Goal: Task Accomplishment & Management: Complete application form

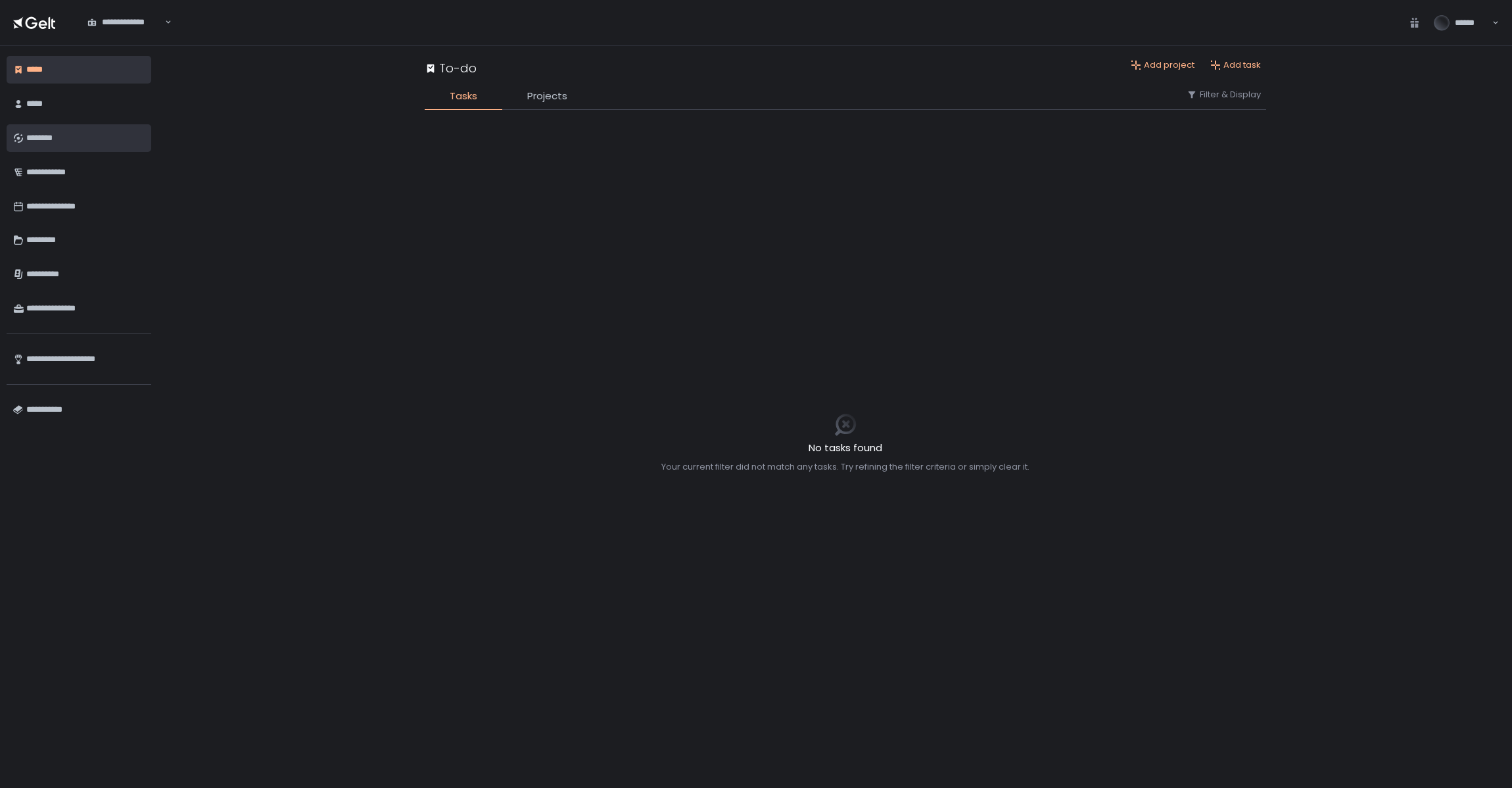
click at [53, 132] on div "********" at bounding box center [85, 138] width 118 height 22
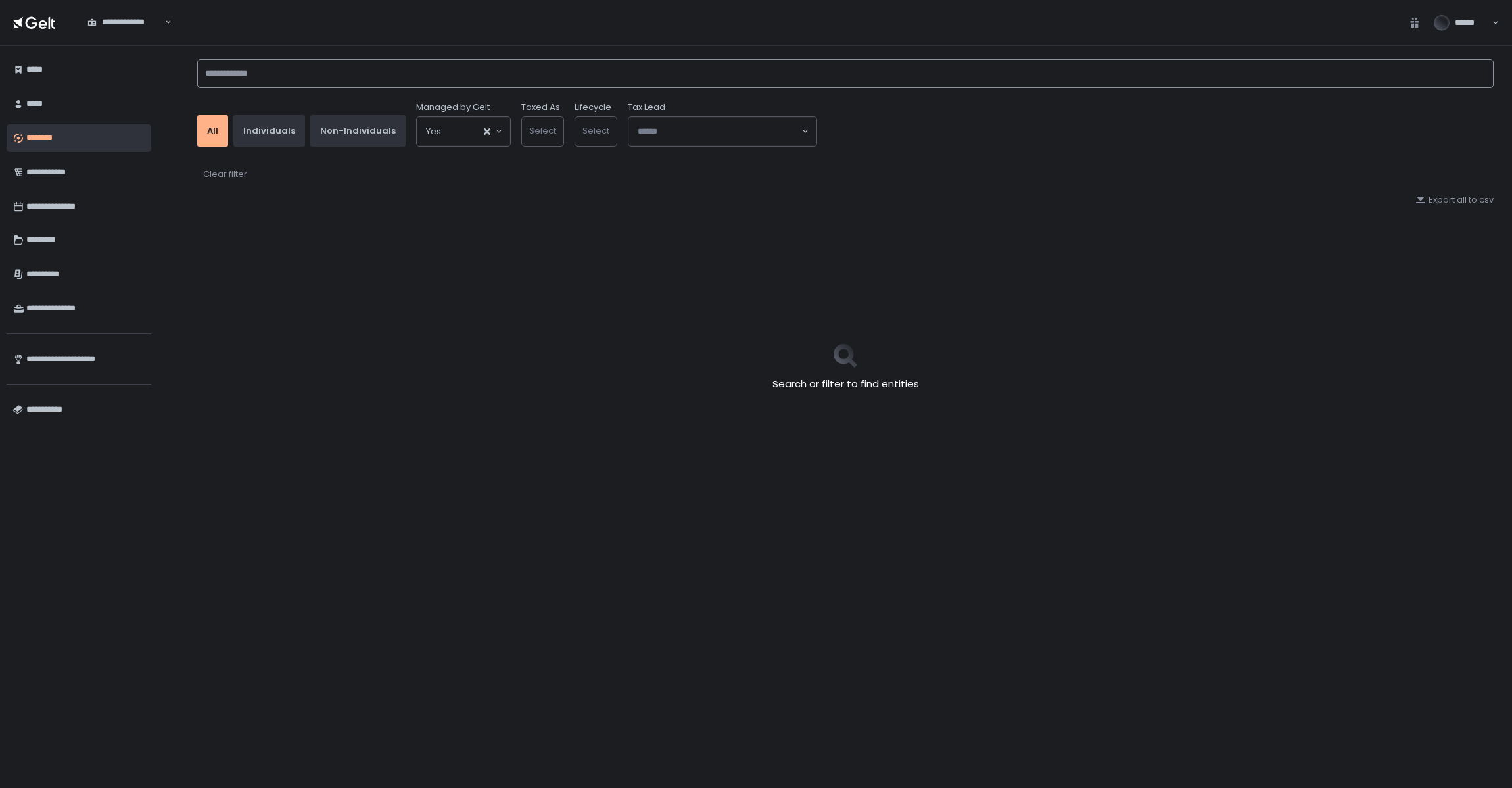
click at [402, 60] on input at bounding box center [845, 73] width 1296 height 29
click at [357, 79] on input at bounding box center [845, 73] width 1296 height 29
click at [277, 68] on input at bounding box center [845, 73] width 1296 height 29
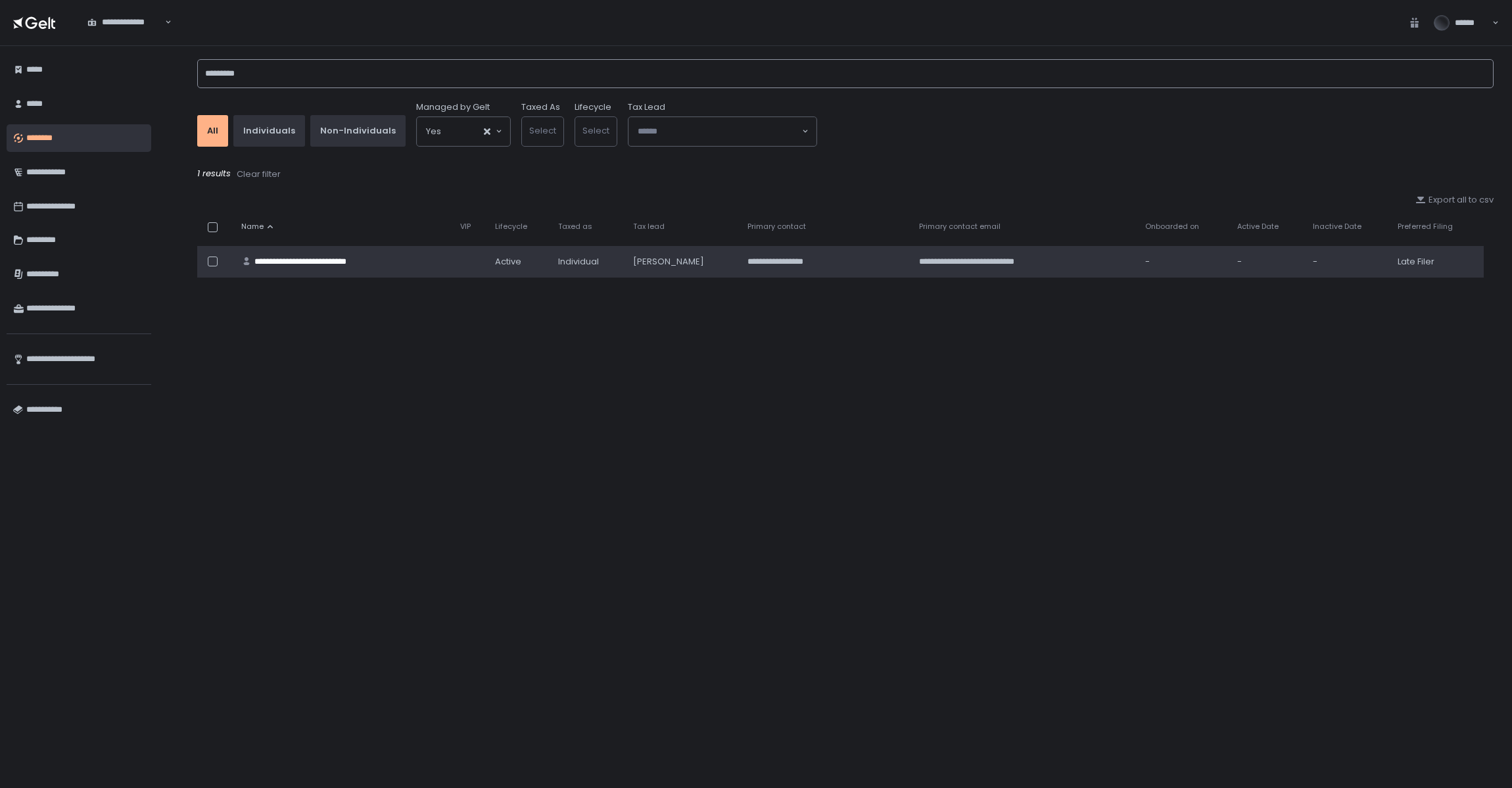
type input "*********"
click at [306, 267] on div "**********" at bounding box center [316, 261] width 124 height 12
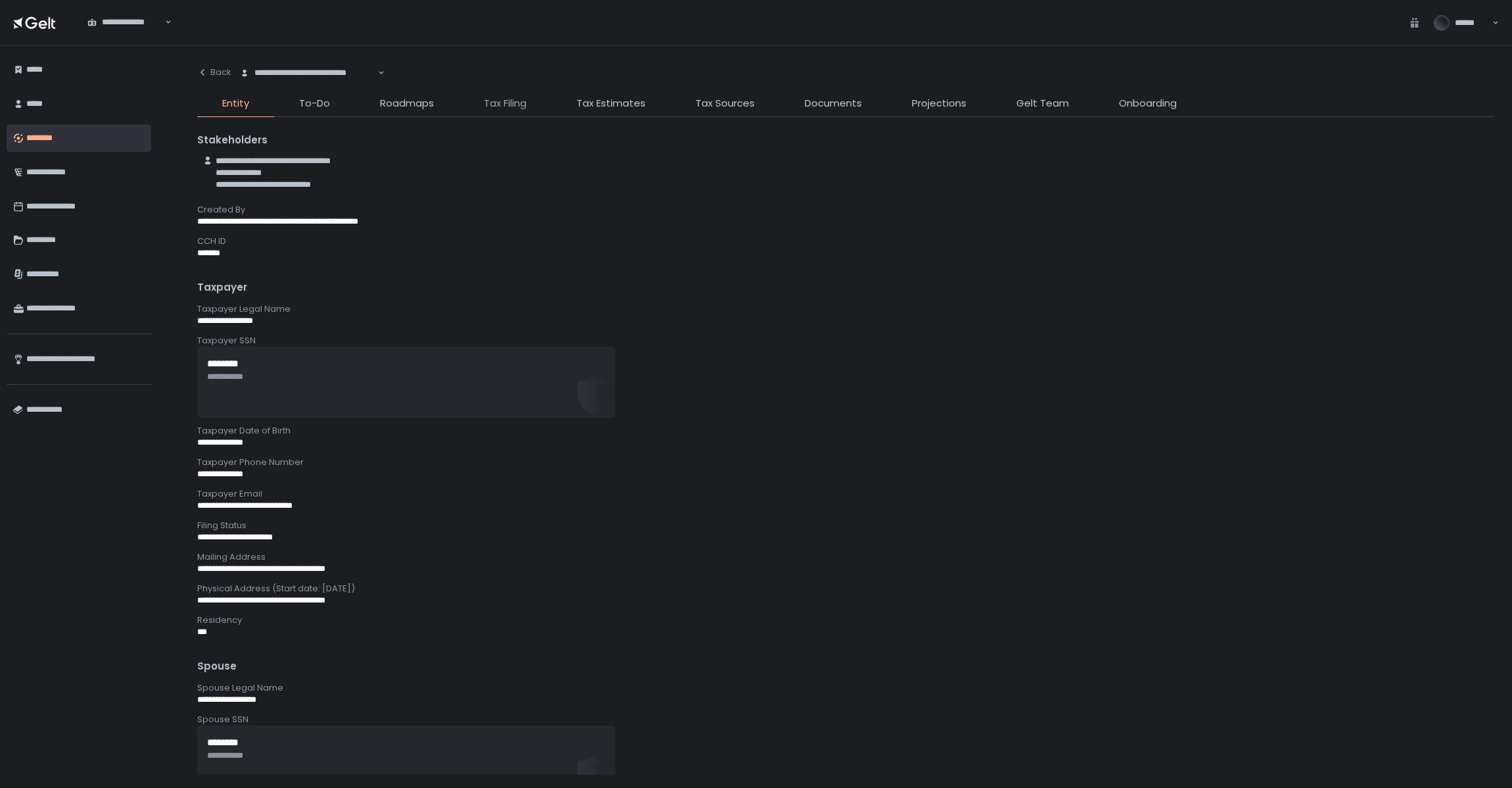
click at [516, 100] on span "Tax Filing" at bounding box center [506, 103] width 43 height 15
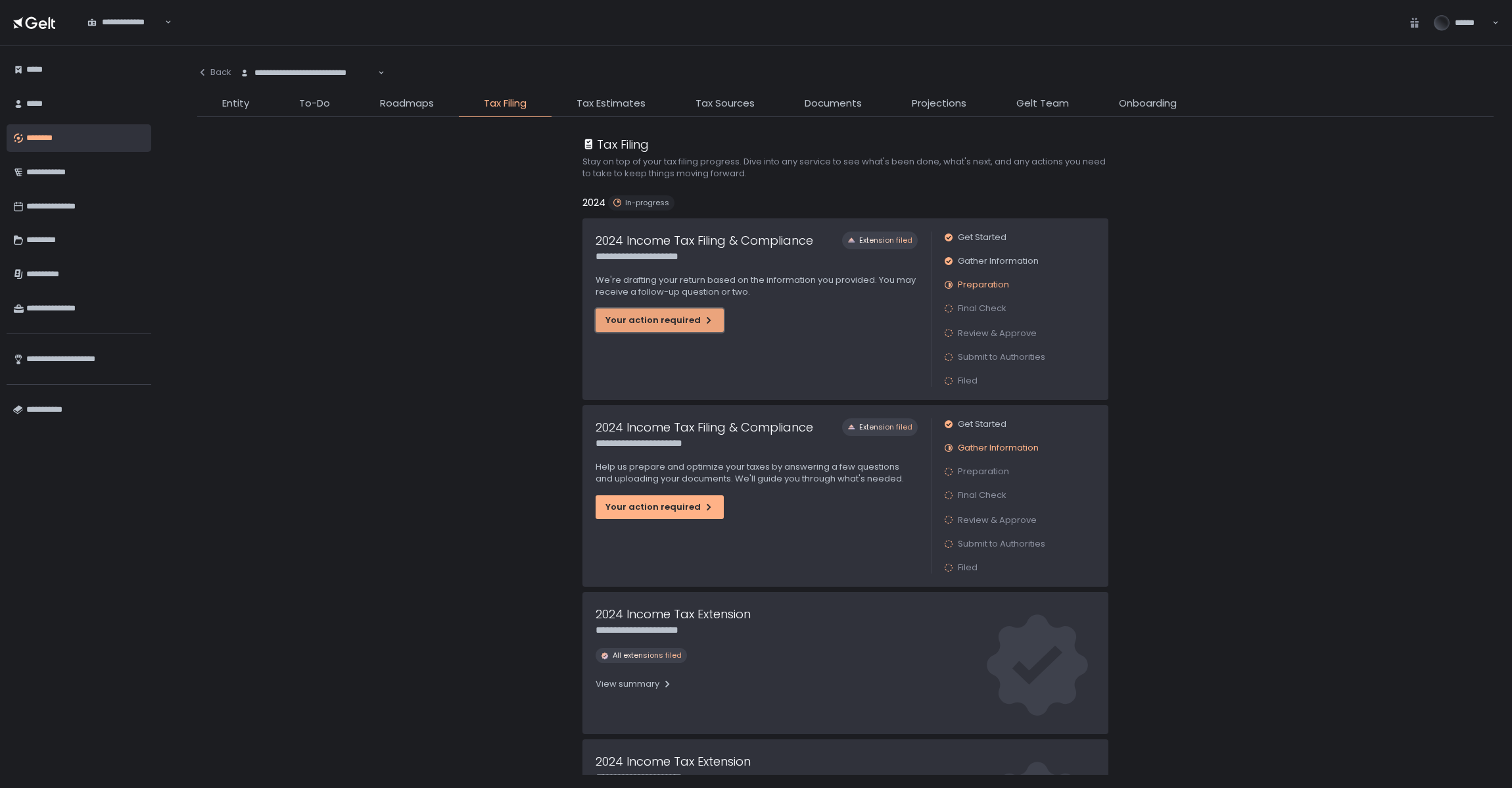
click at [649, 310] on button "Your action required" at bounding box center [660, 320] width 128 height 23
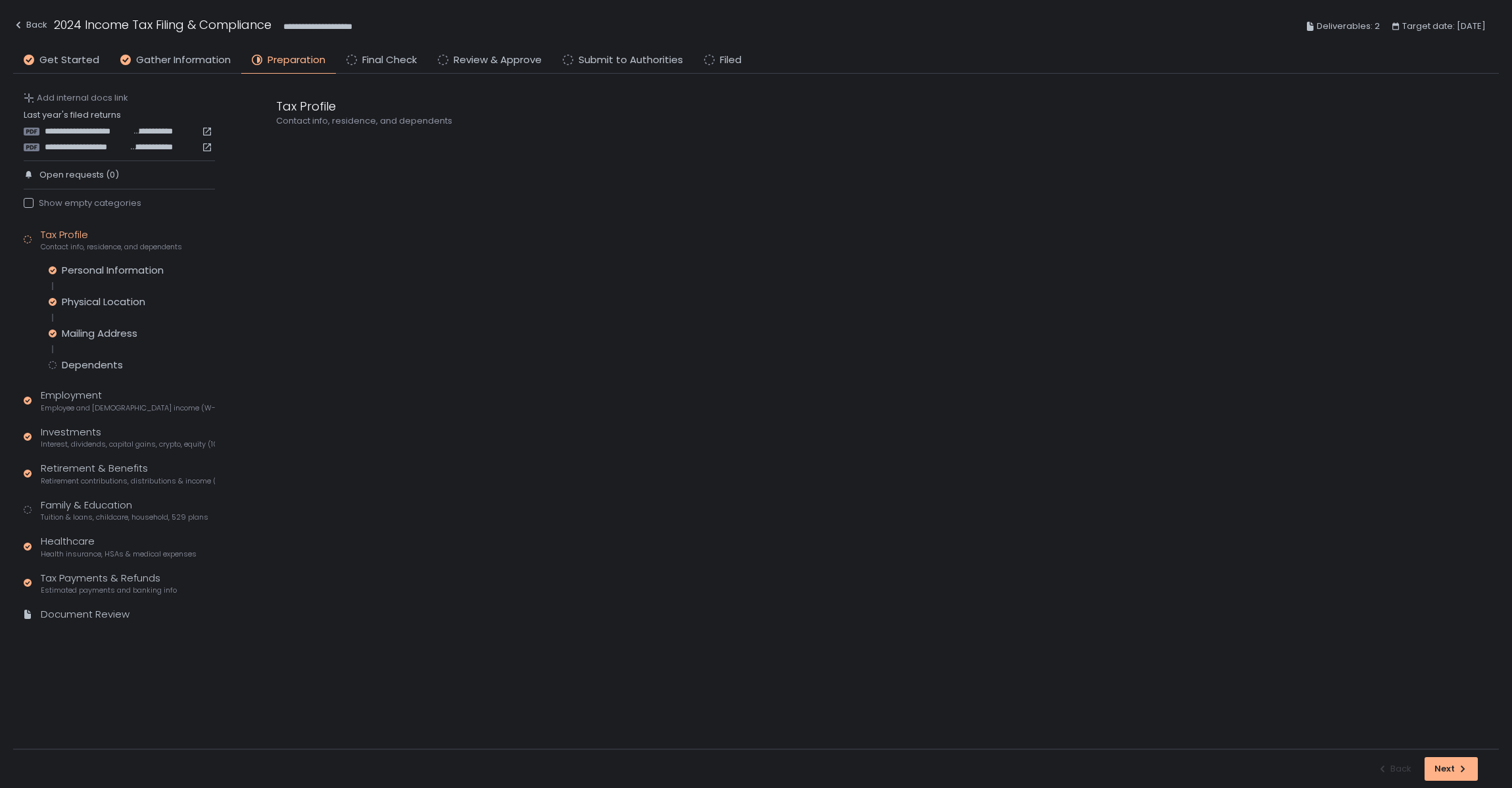
click at [96, 293] on div "Personal Information Physical Location Mailing Address Dependents" at bounding box center [131, 318] width 166 height 108
click at [85, 336] on div "Mailing Address" at bounding box center [99, 334] width 75 height 13
click at [91, 365] on div "Dependents" at bounding box center [93, 365] width 61 height 13
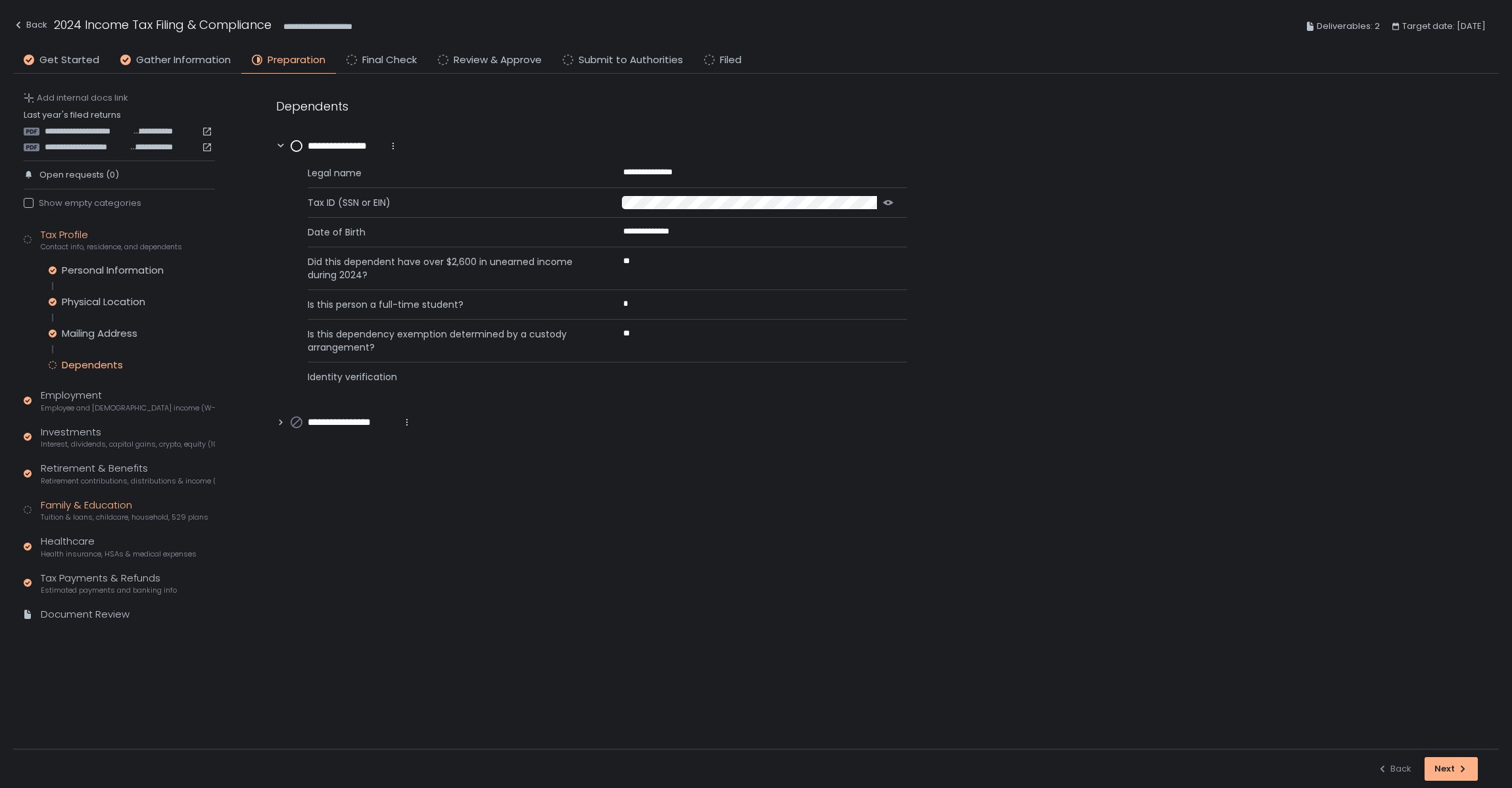
click at [68, 507] on div "Family & Education Tuition & loans, childcare, household, 529 plans" at bounding box center [125, 510] width 167 height 25
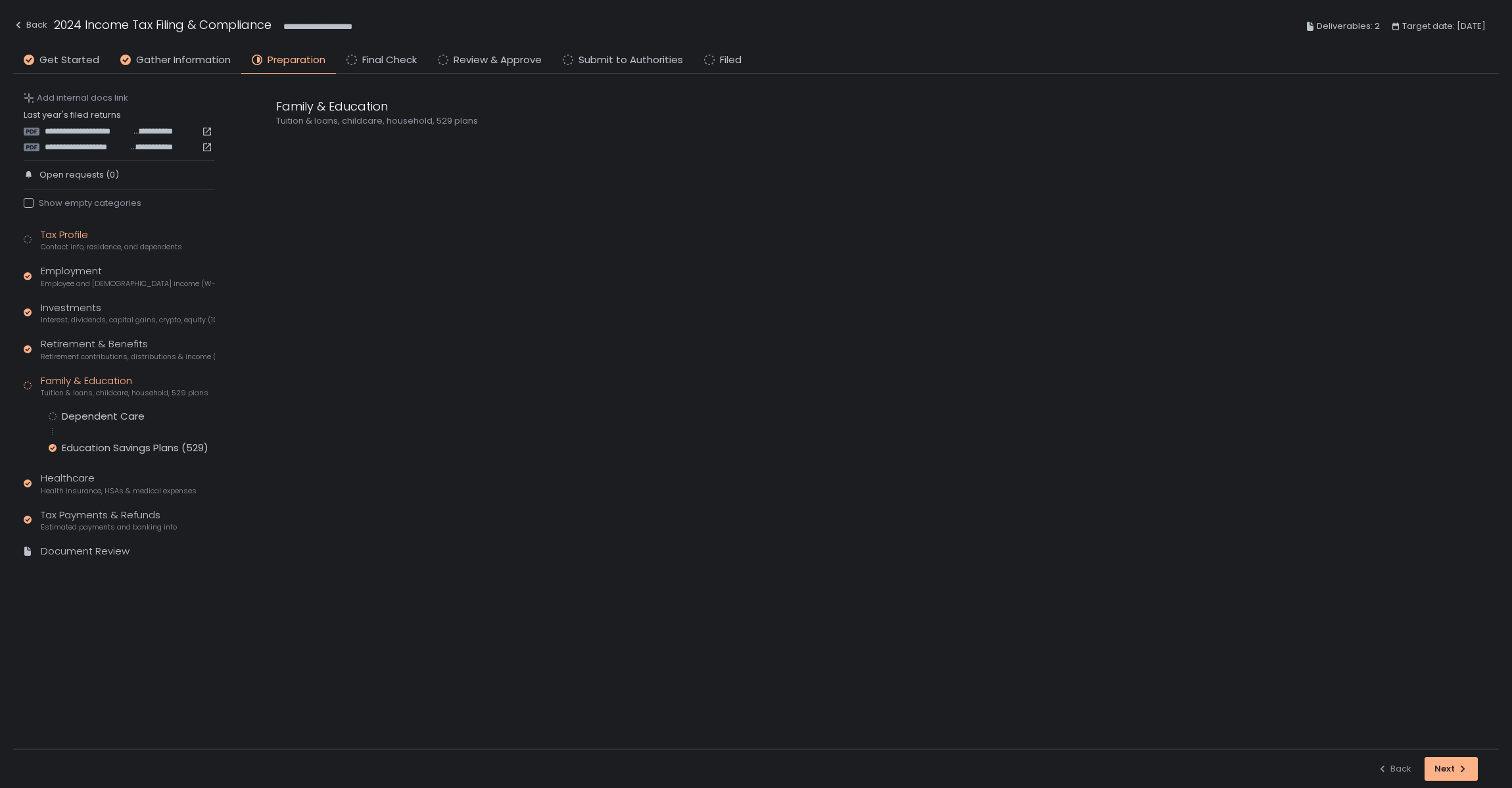
click at [116, 242] on span "Contact info, residence, and dependents" at bounding box center [112, 246] width 141 height 10
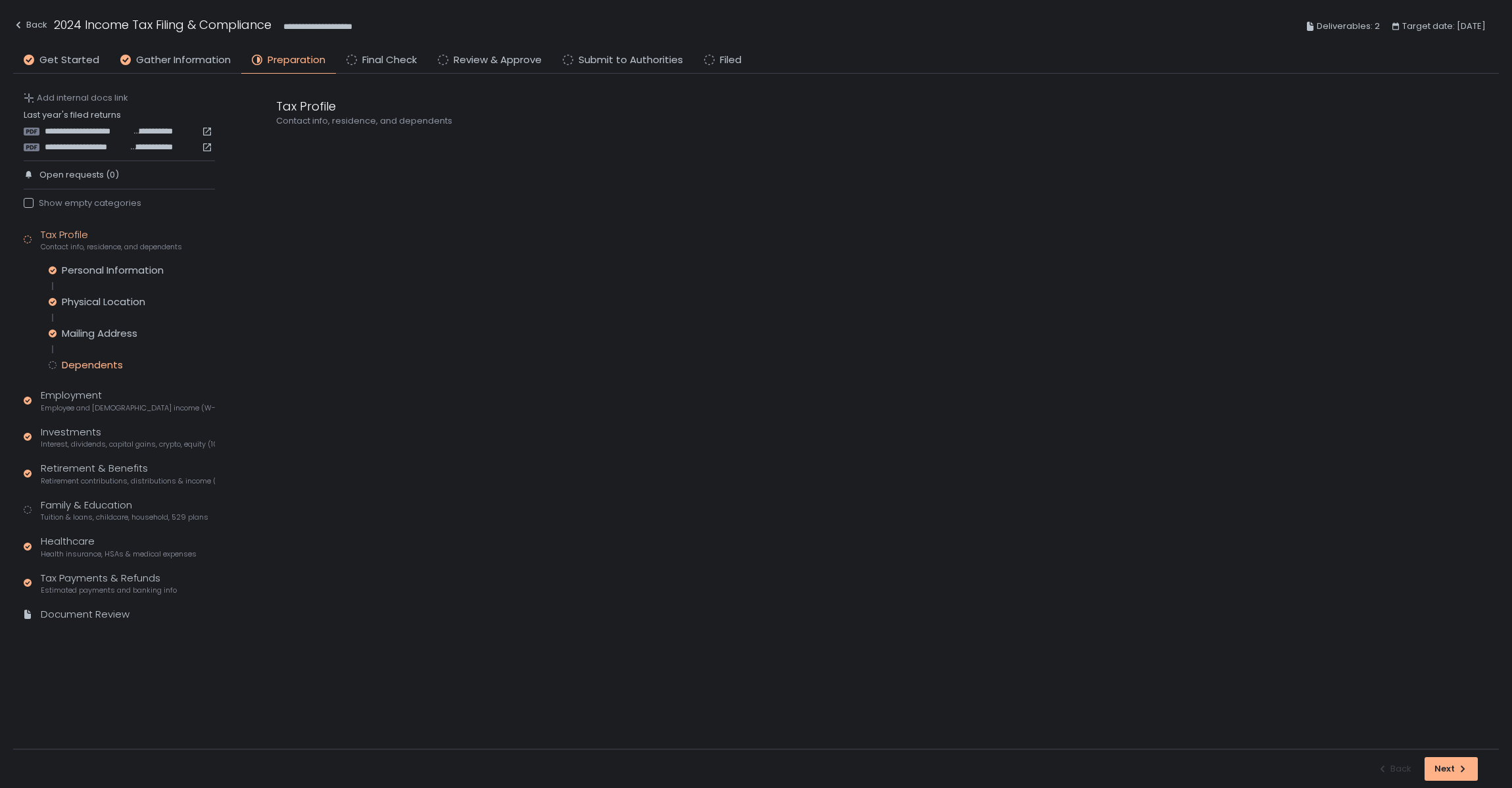
click at [87, 363] on div "Dependents" at bounding box center [93, 365] width 61 height 13
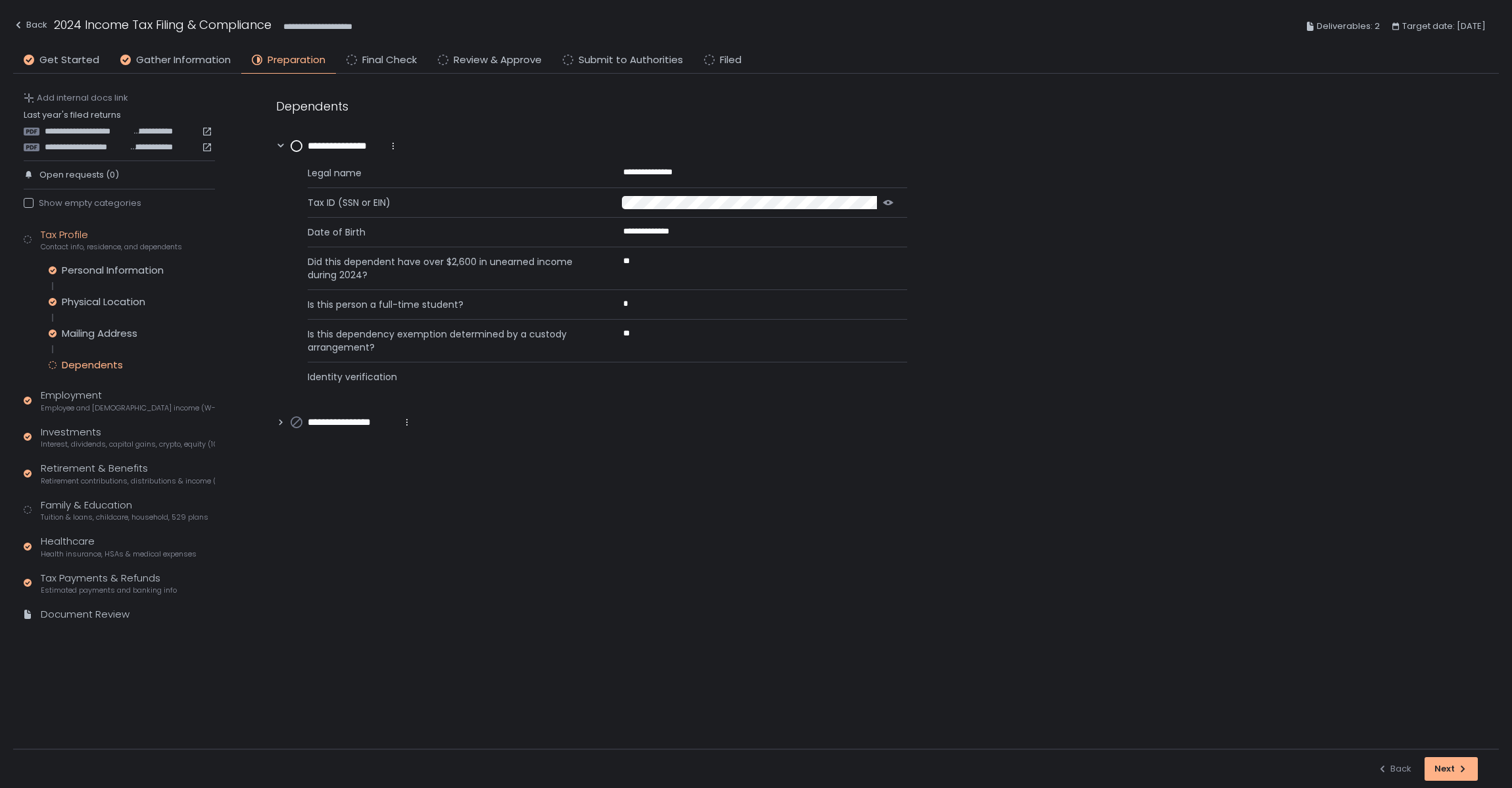
click at [299, 140] on icon at bounding box center [296, 146] width 12 height 12
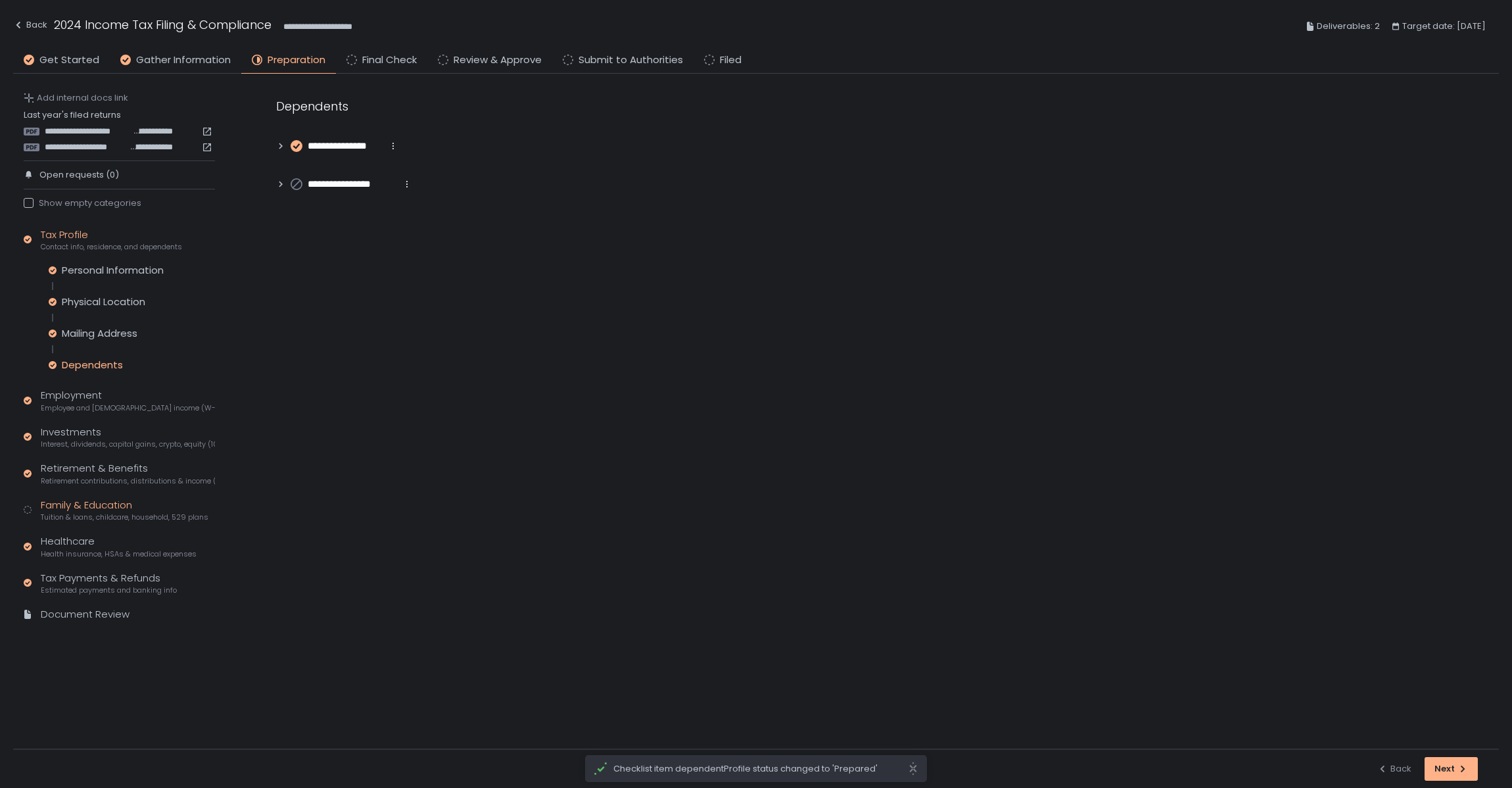
click at [62, 500] on div "Family & Education Tuition & loans, childcare, household, 529 plans" at bounding box center [125, 510] width 167 height 25
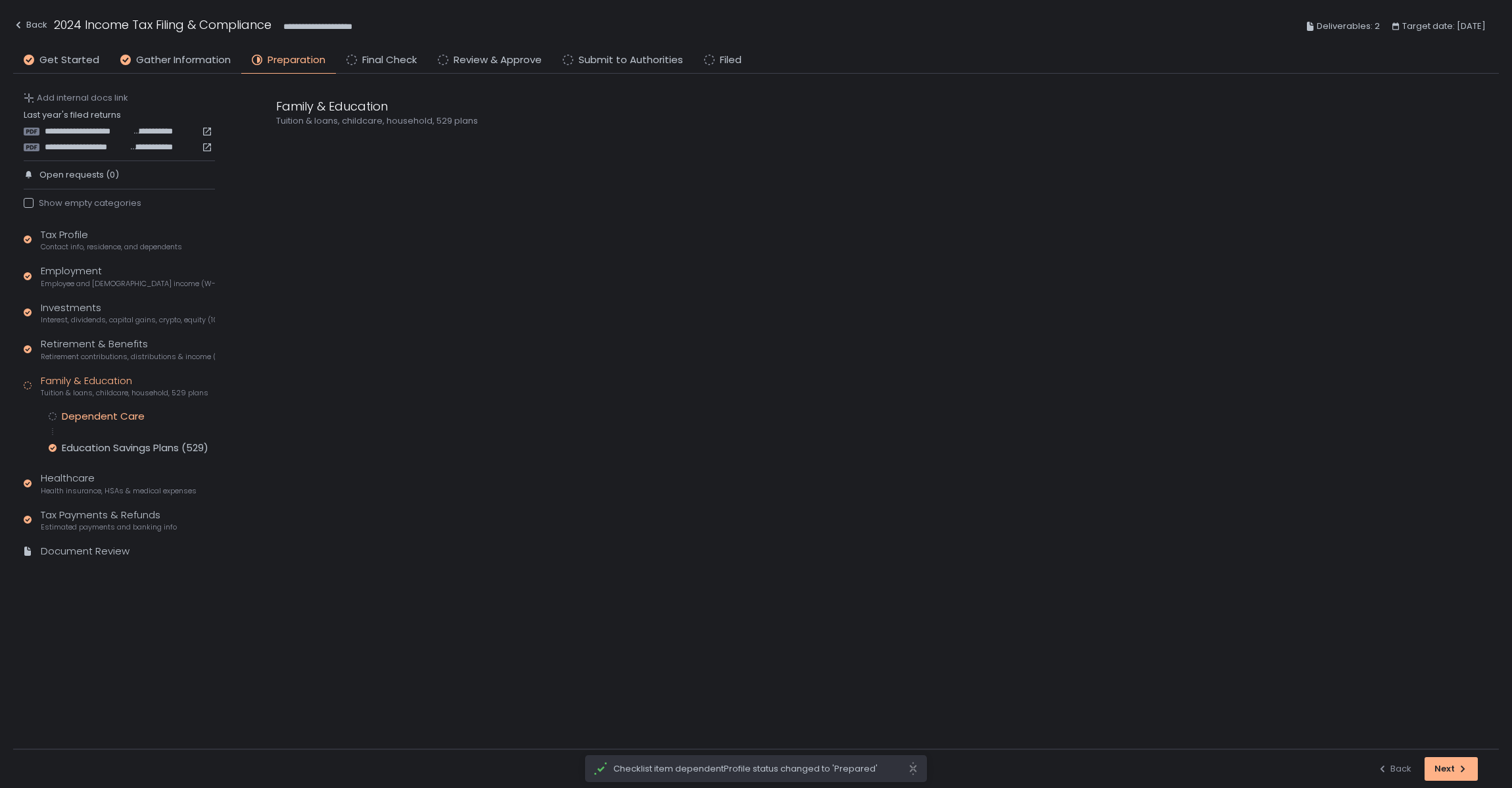
click at [87, 422] on div "Dependent Care" at bounding box center [103, 416] width 83 height 13
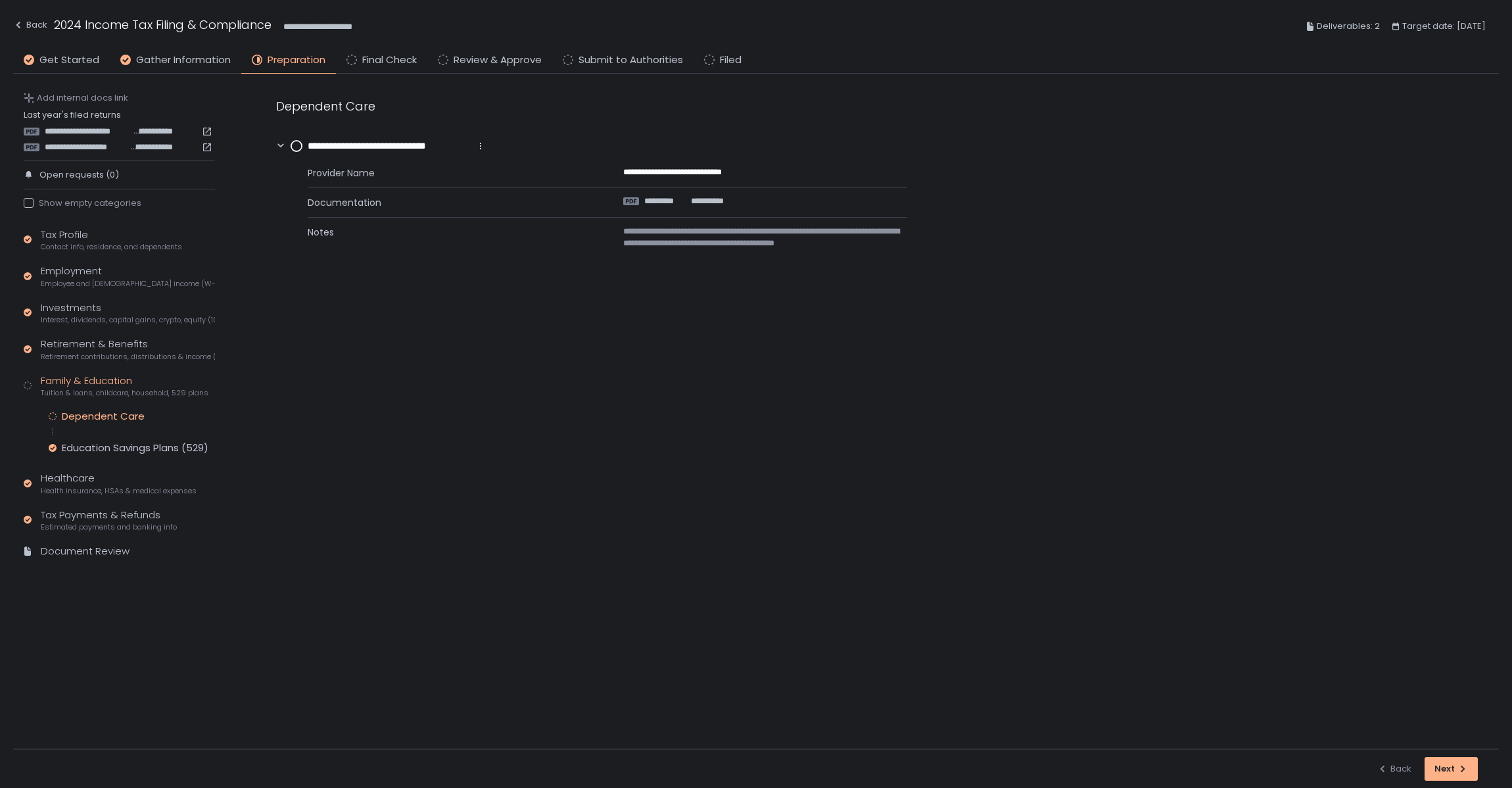
click at [294, 146] on circle at bounding box center [296, 145] width 10 height 10
